Goal: Find specific page/section: Find specific page/section

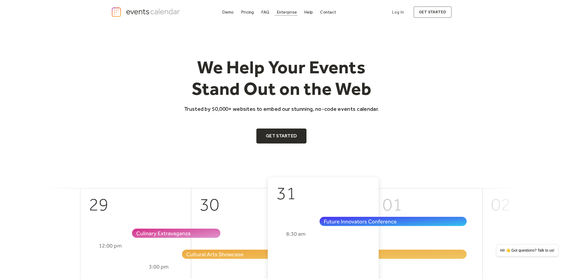
drag, startPoint x: 0, startPoint y: 0, endPoint x: 288, endPoint y: 11, distance: 288.6
click at [288, 11] on div "Enterprise" at bounding box center [287, 12] width 20 height 3
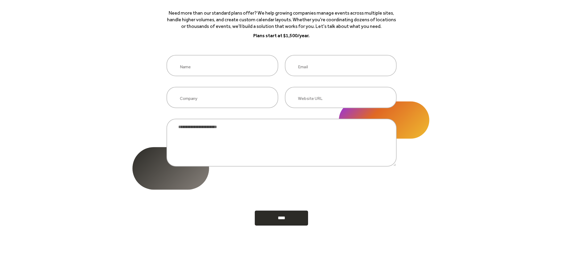
scroll to position [89, 0]
click at [135, 130] on div "Enterprise Solutions Custom events calendar solutions for growing teams and org…" at bounding box center [281, 89] width 563 height 306
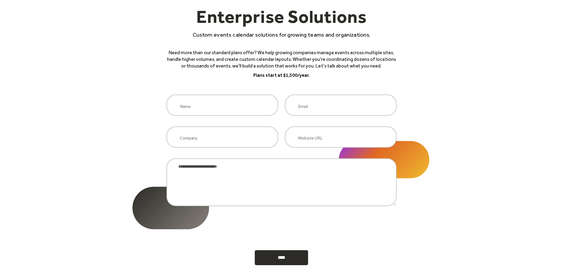
scroll to position [59, 0]
